Goal: Complete application form: Complete application form

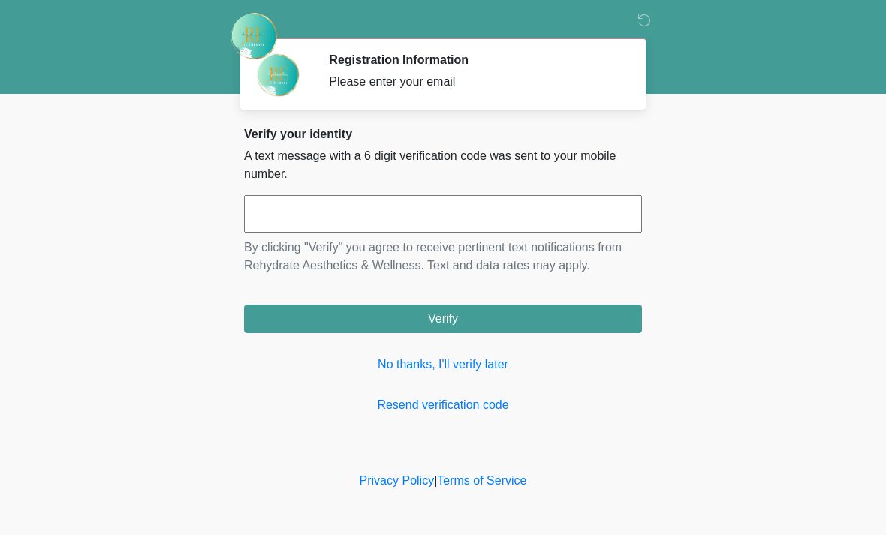
click at [508, 215] on input "text" at bounding box center [443, 214] width 398 height 38
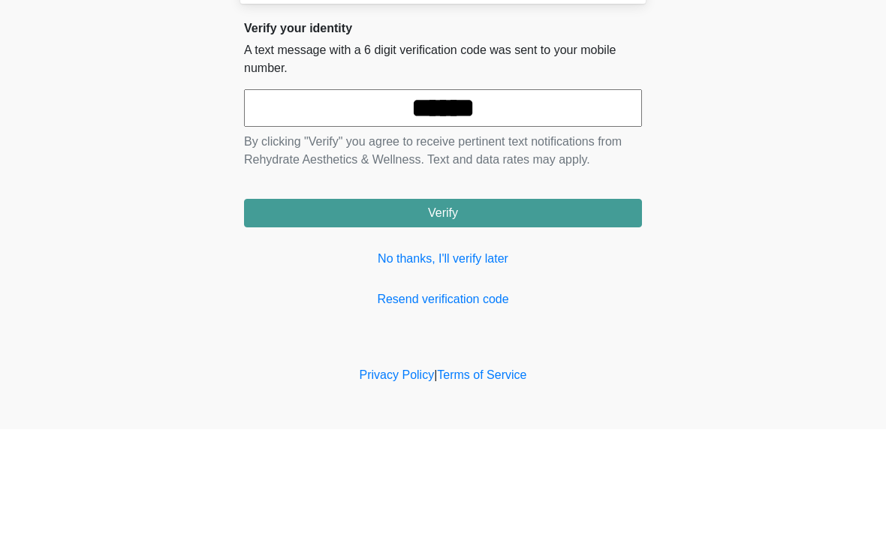
type input "******"
click at [780, 158] on body "‎ ‎ Registration Information Please enter your email Please connect to Wi-Fi no…" at bounding box center [443, 267] width 886 height 535
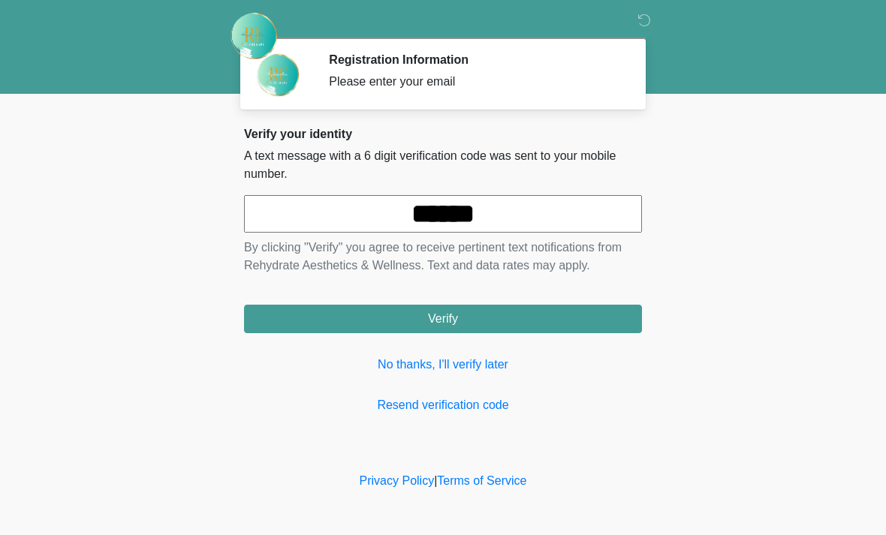
click at [531, 326] on button "Verify" at bounding box center [443, 319] width 398 height 29
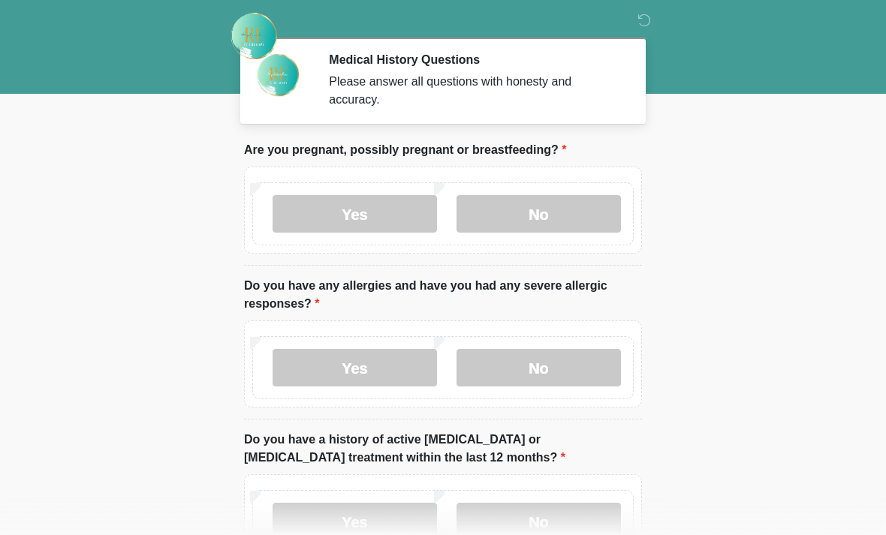
click at [590, 205] on label "No" at bounding box center [538, 214] width 164 height 38
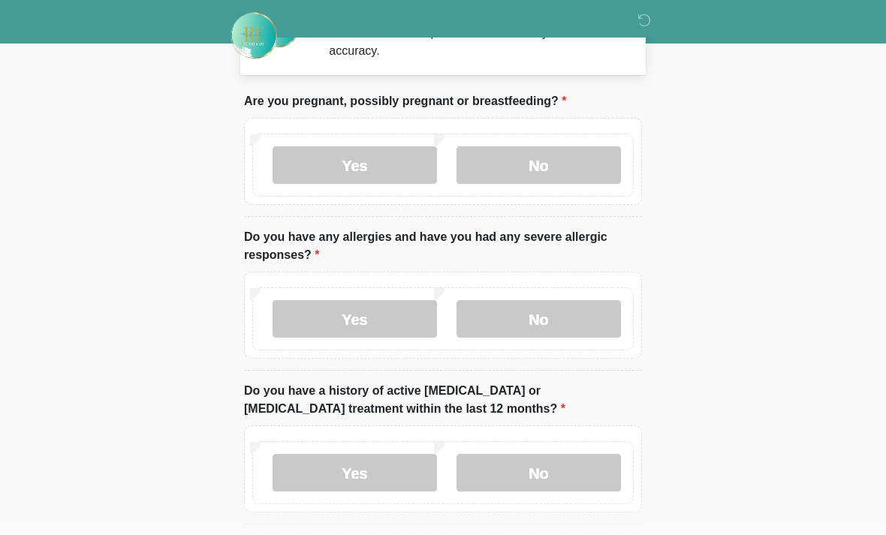
scroll to position [50, 0]
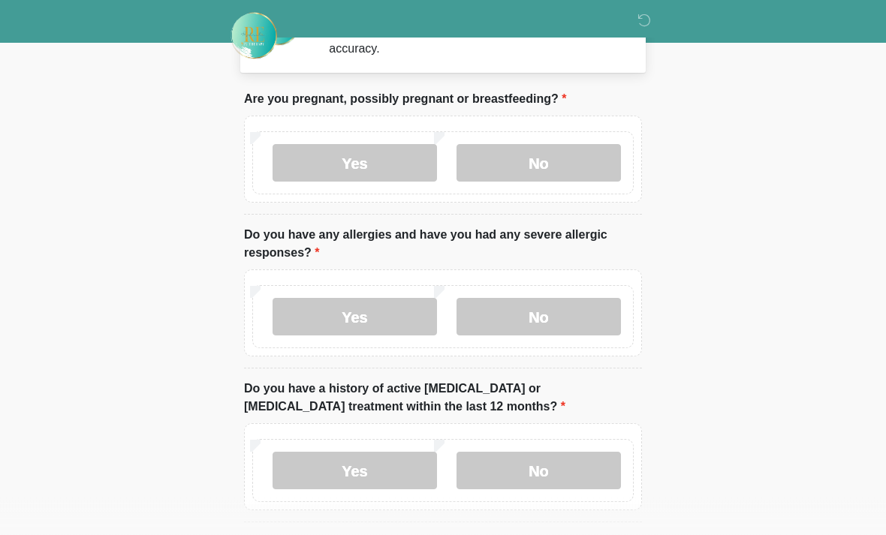
click at [604, 315] on label "No" at bounding box center [538, 318] width 164 height 38
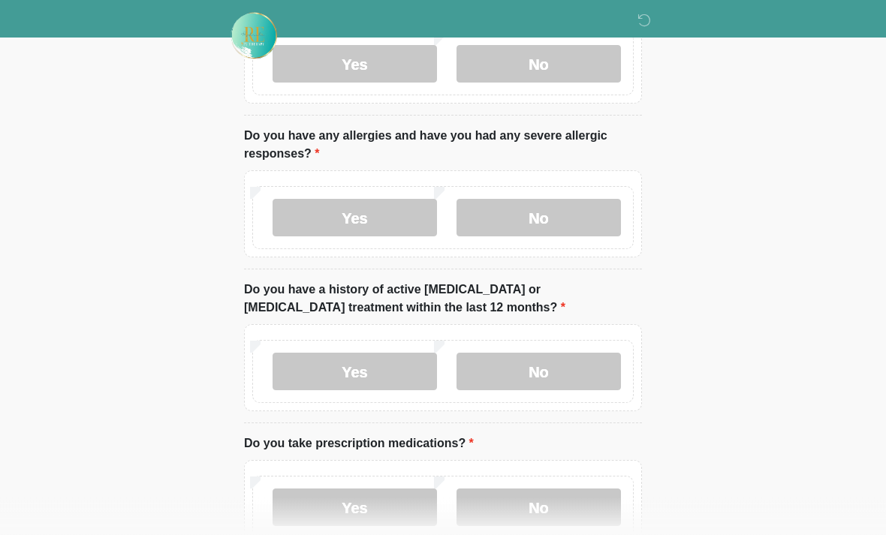
scroll to position [150, 0]
click at [582, 387] on label "No" at bounding box center [538, 372] width 164 height 38
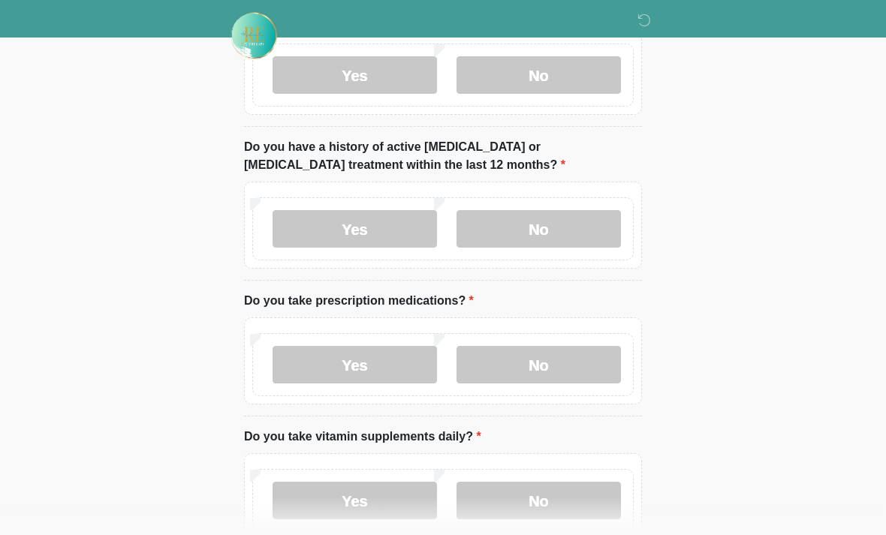
scroll to position [290, 0]
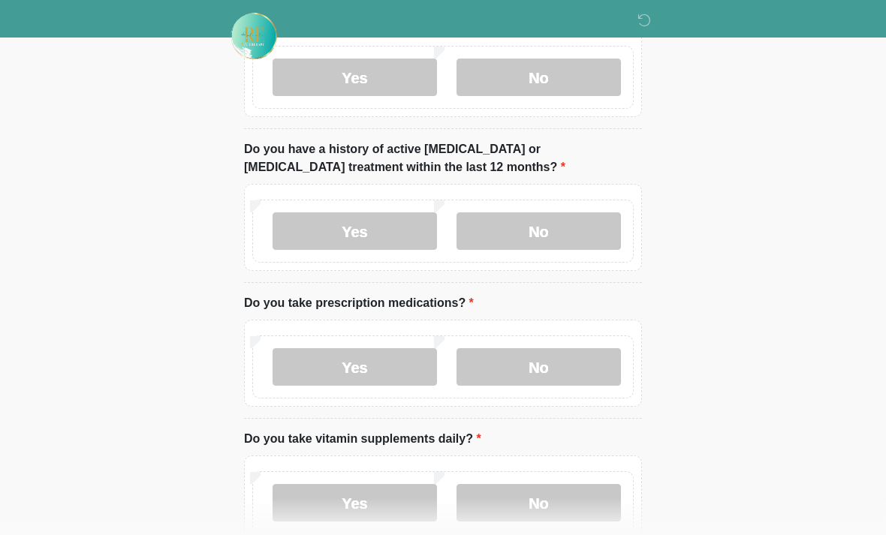
click at [387, 360] on label "Yes" at bounding box center [354, 367] width 164 height 38
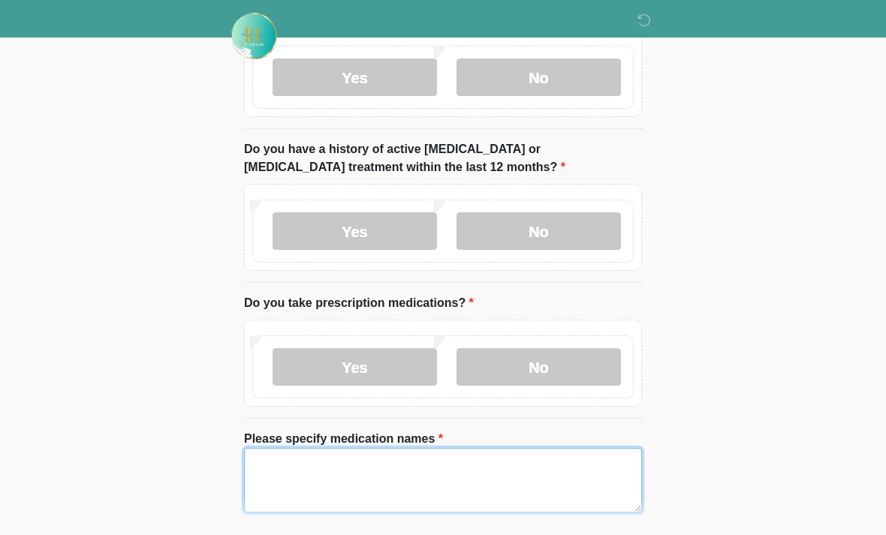
click at [375, 477] on textarea "Please specify medication names" at bounding box center [443, 480] width 398 height 65
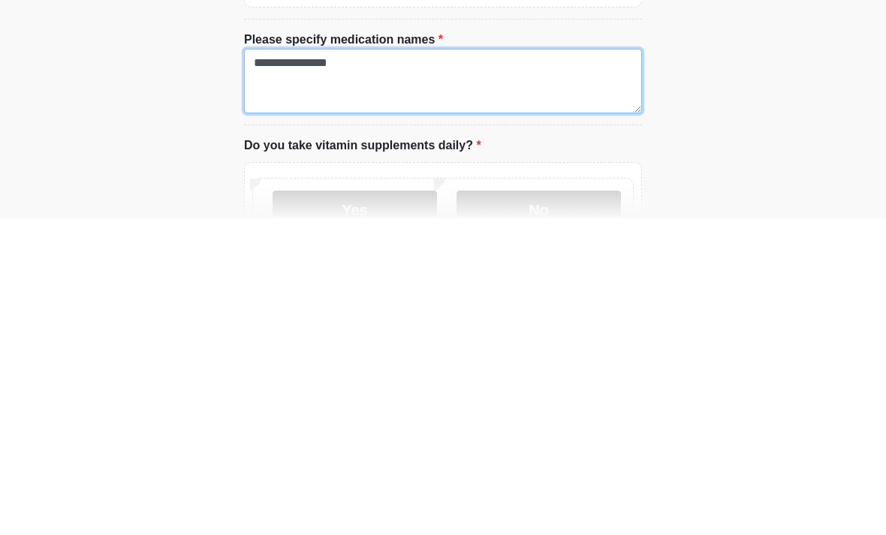
scroll to position [404, 0]
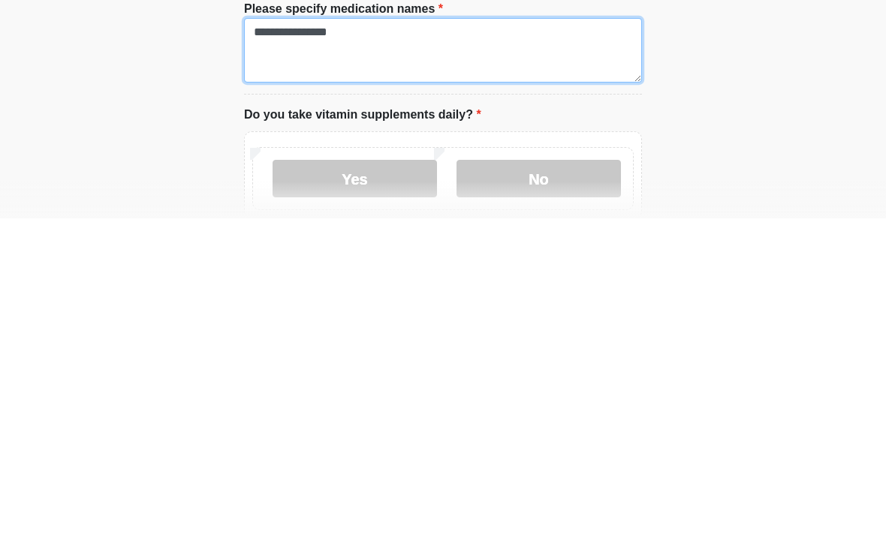
type textarea "**********"
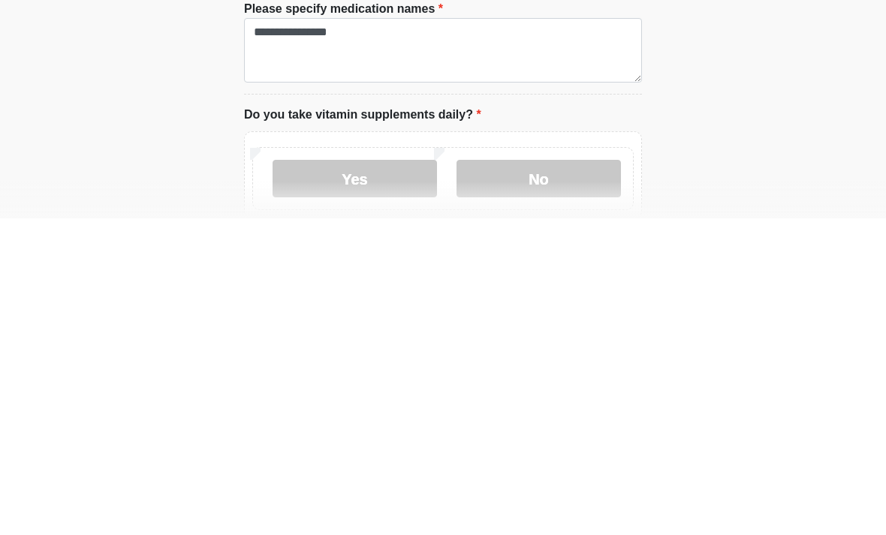
click at [578, 477] on label "No" at bounding box center [538, 496] width 164 height 38
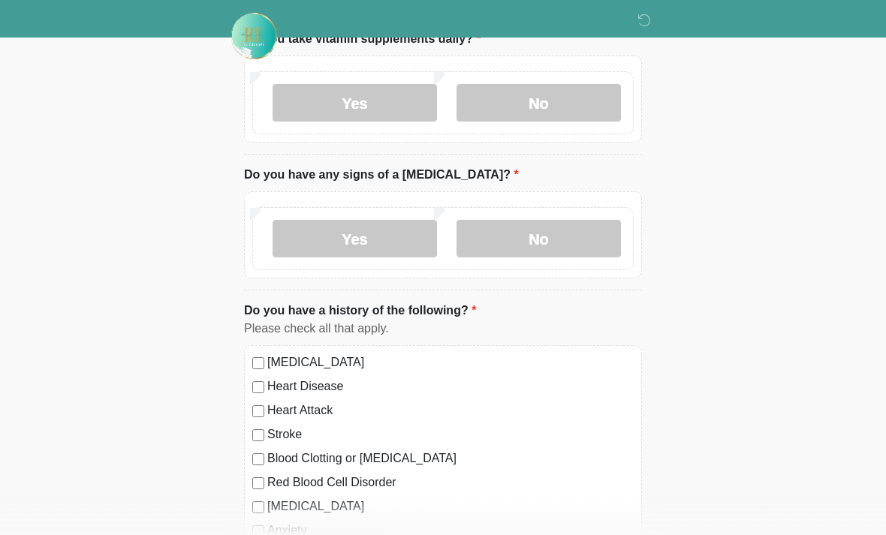
scroll to position [796, 0]
click at [573, 266] on div "Yes No" at bounding box center [442, 238] width 381 height 63
click at [579, 235] on label "No" at bounding box center [538, 239] width 164 height 38
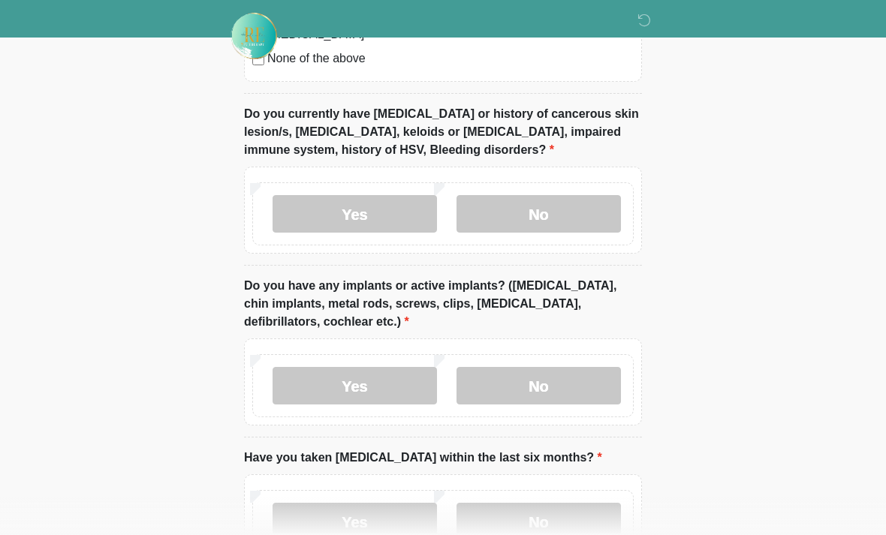
scroll to position [1371, 0]
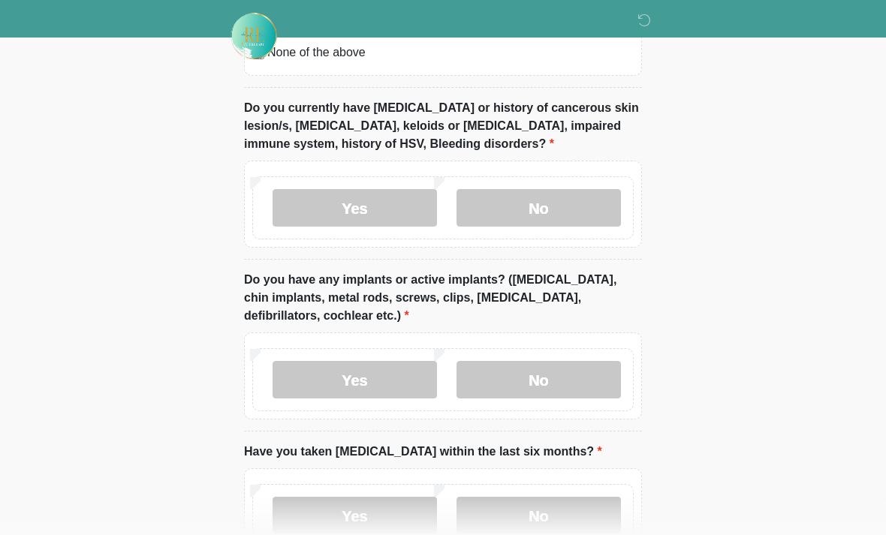
click at [579, 201] on label "No" at bounding box center [538, 208] width 164 height 38
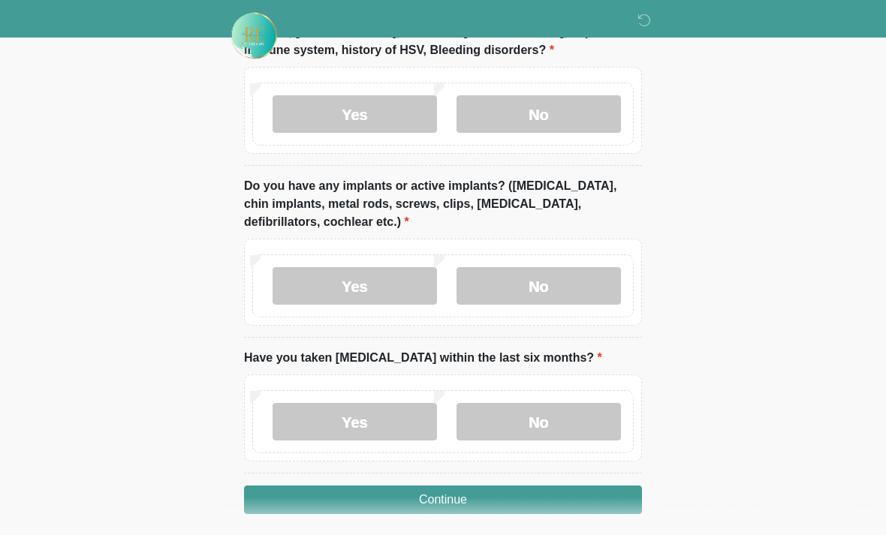
scroll to position [1473, 0]
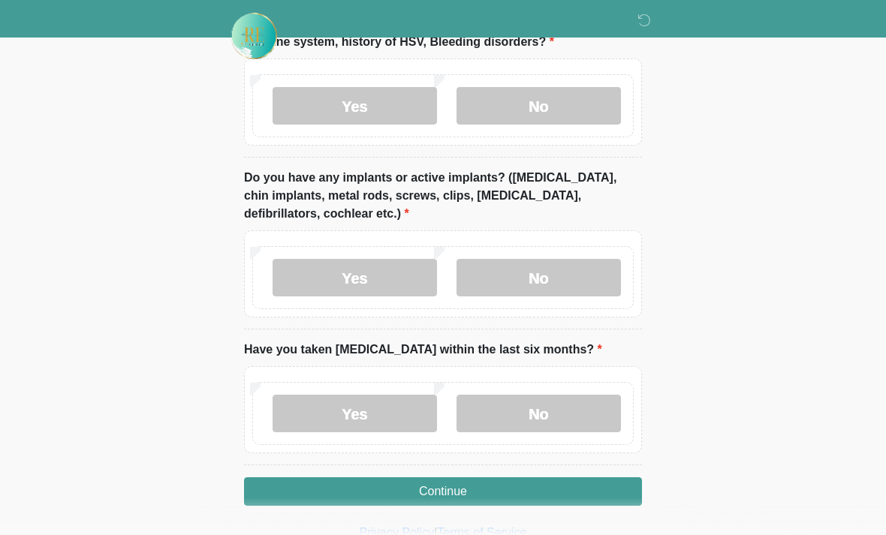
click at [570, 282] on label "No" at bounding box center [538, 278] width 164 height 38
click at [538, 491] on button "Continue" at bounding box center [443, 491] width 398 height 29
click at [583, 405] on label "No" at bounding box center [538, 414] width 164 height 38
click at [546, 500] on button "Continue" at bounding box center [443, 491] width 398 height 29
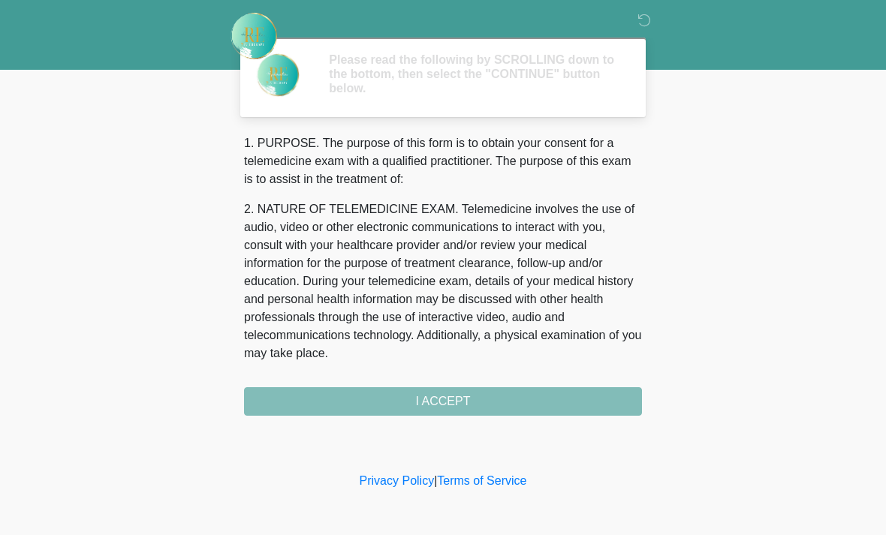
scroll to position [0, 0]
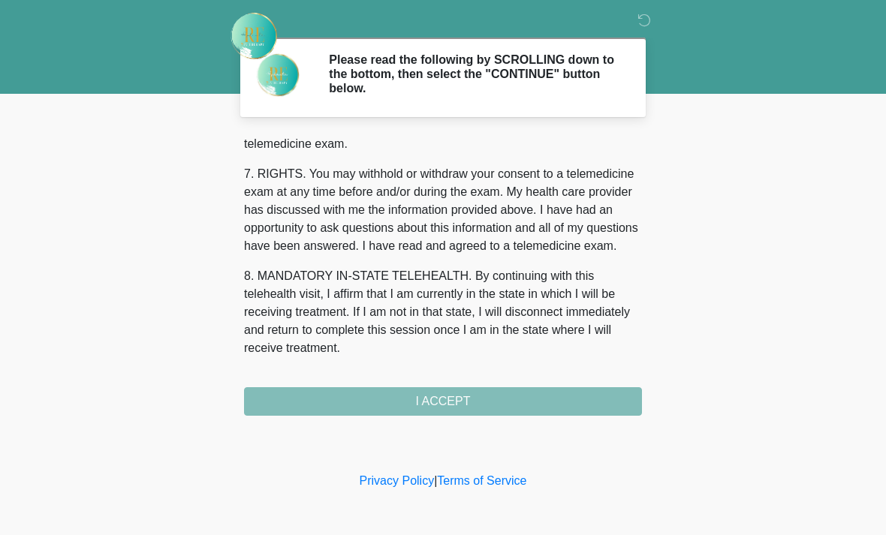
click at [493, 407] on div "1. PURPOSE. The purpose of this form is to obtain your consent for a telemedici…" at bounding box center [443, 274] width 398 height 281
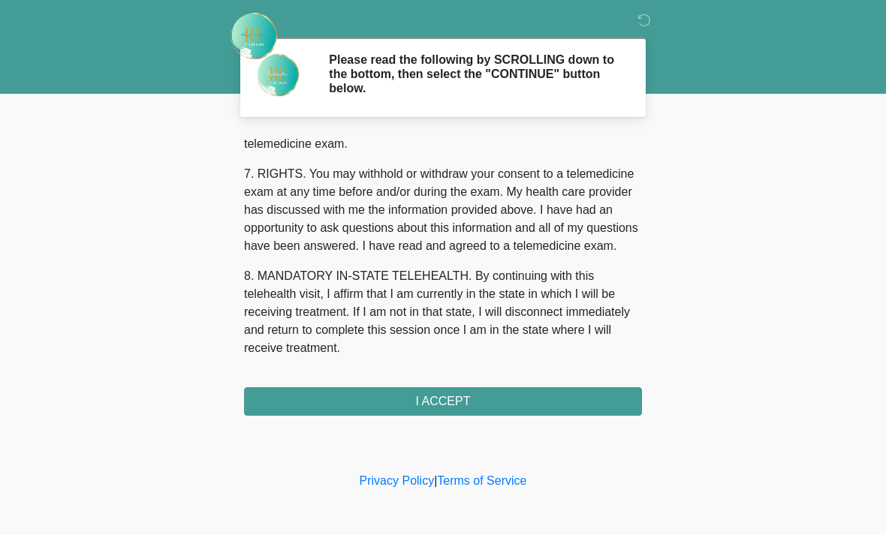
scroll to position [654, 0]
click at [493, 406] on button "I ACCEPT" at bounding box center [443, 401] width 398 height 29
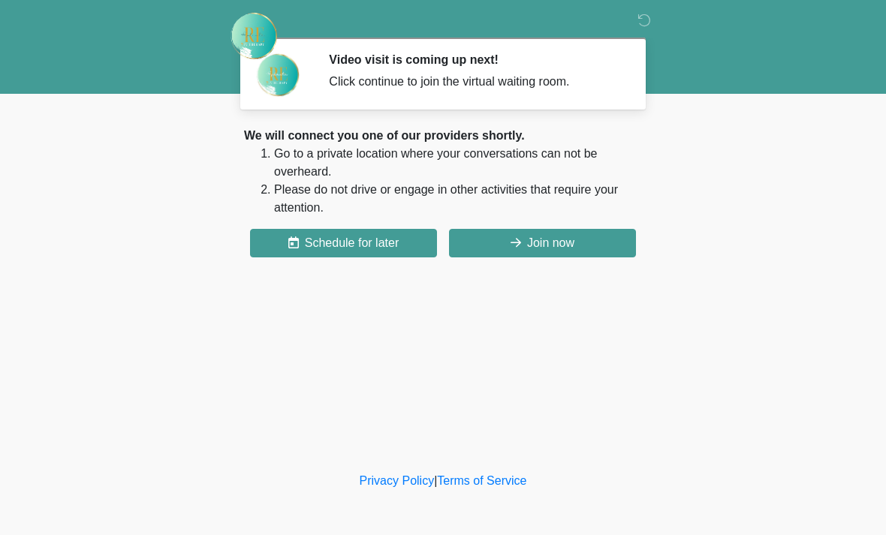
click at [604, 253] on button "Join now" at bounding box center [542, 243] width 187 height 29
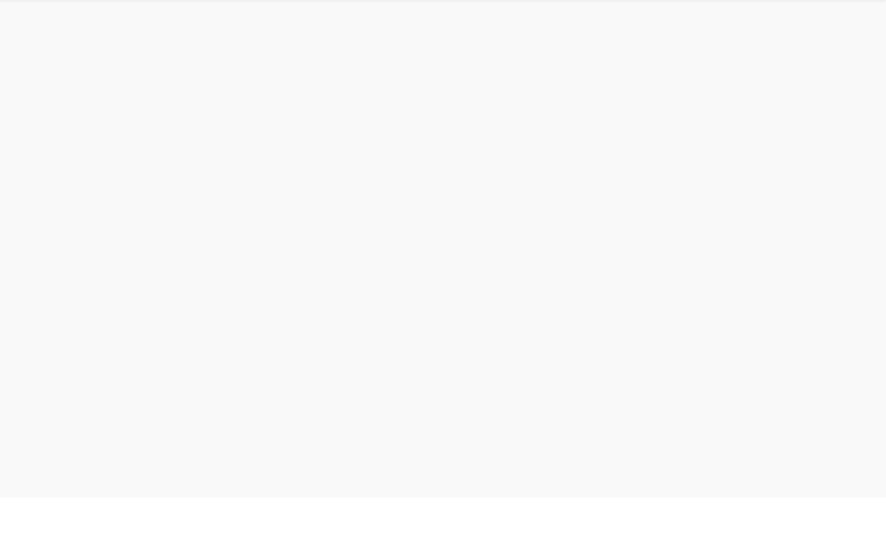
scroll to position [5, 0]
